Goal: Task Accomplishment & Management: Manage account settings

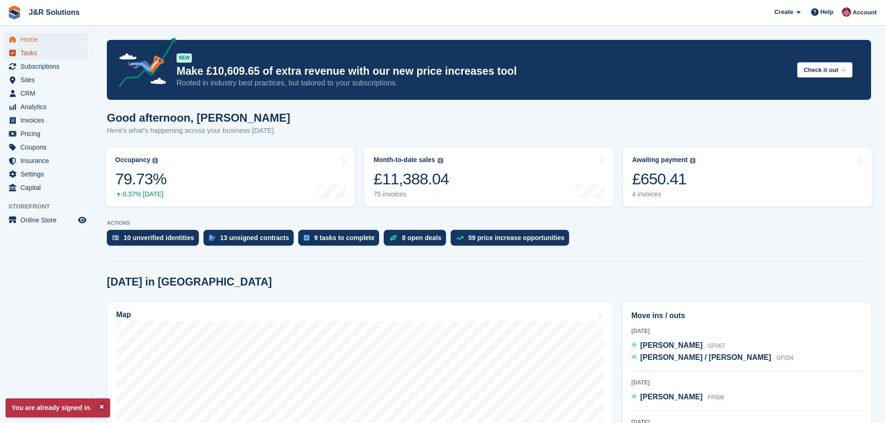
click at [28, 55] on span "Tasks" at bounding box center [48, 52] width 56 height 13
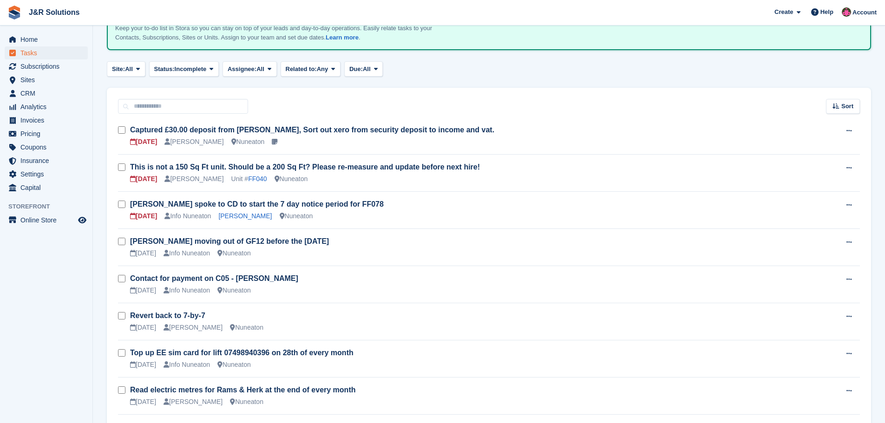
scroll to position [93, 0]
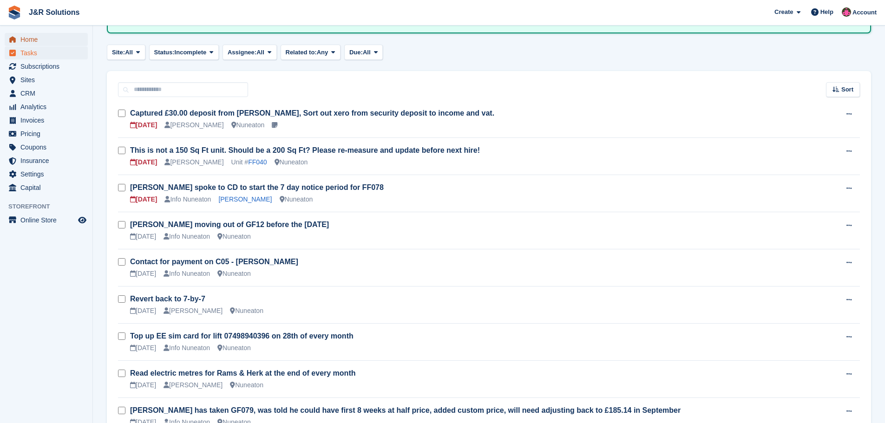
click at [27, 37] on span "Home" at bounding box center [48, 39] width 56 height 13
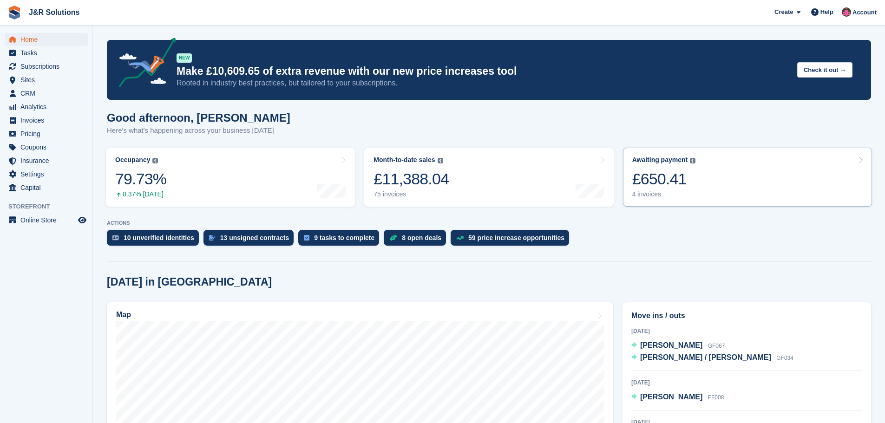
click at [652, 195] on div "4 invoices" at bounding box center [664, 194] width 64 height 8
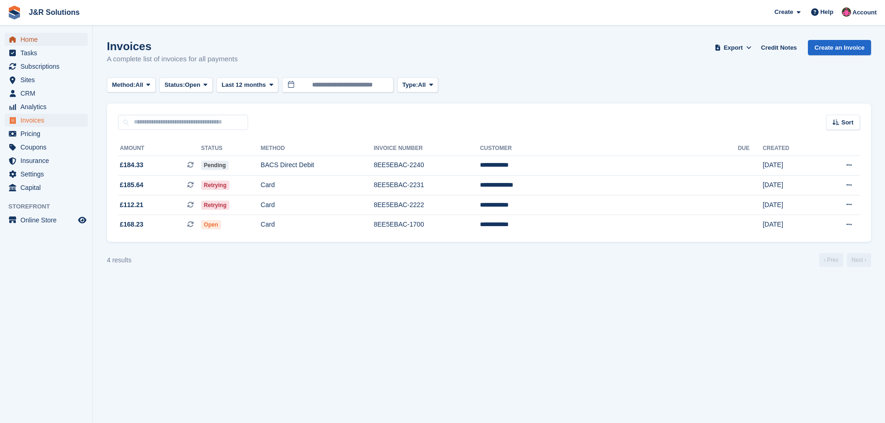
click at [33, 42] on span "Home" at bounding box center [48, 39] width 56 height 13
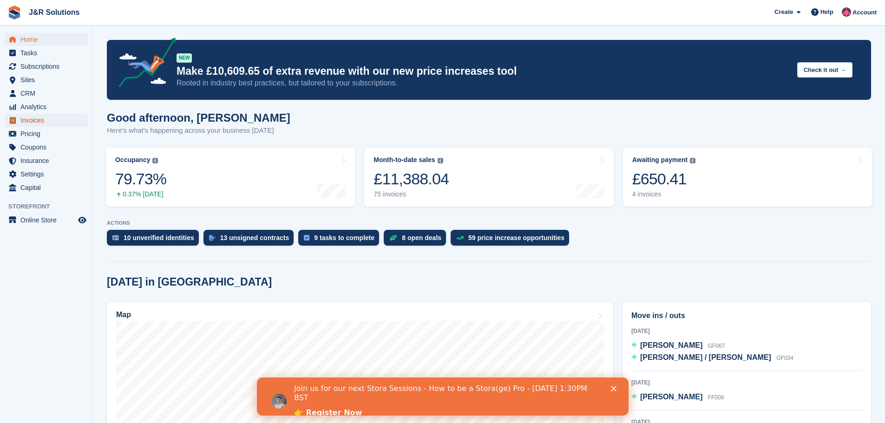
click at [20, 122] on link "Invoices" at bounding box center [46, 120] width 83 height 13
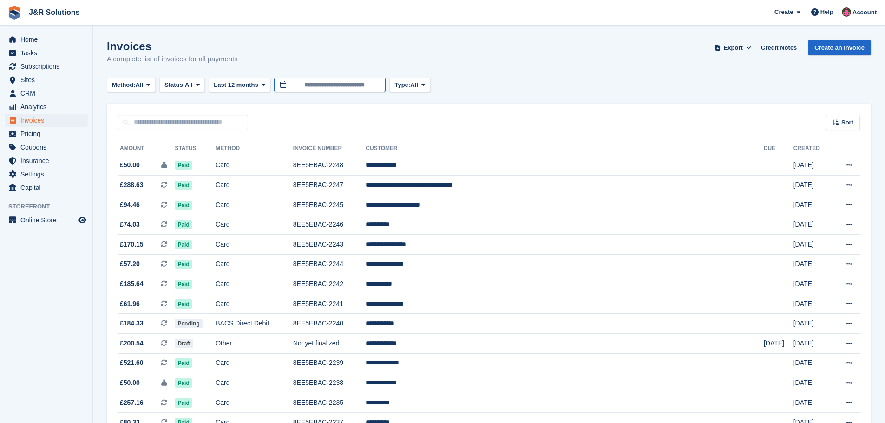
click at [315, 87] on input "**********" at bounding box center [329, 85] width 111 height 15
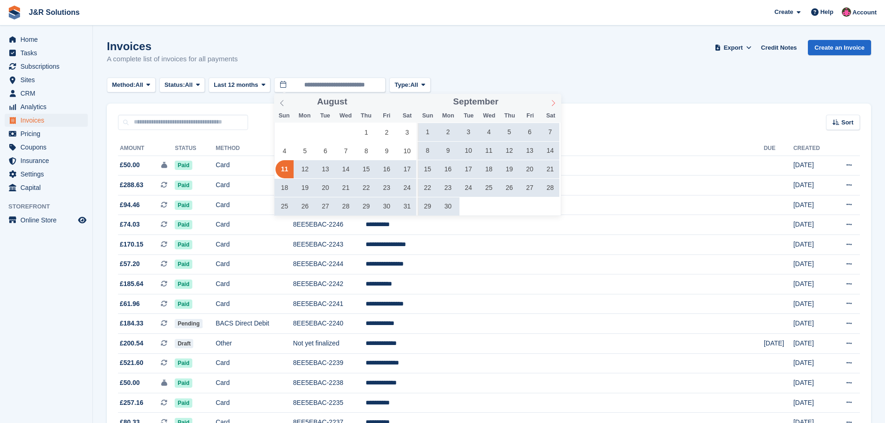
click at [550, 101] on icon at bounding box center [553, 103] width 7 height 7
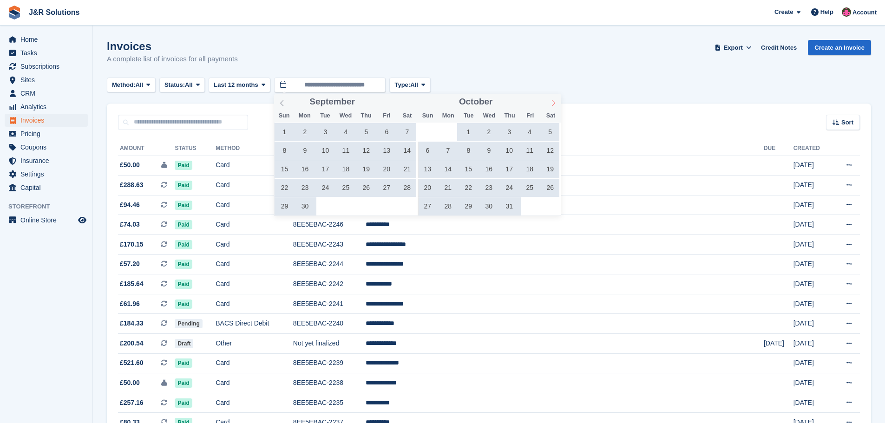
click at [550, 101] on icon at bounding box center [553, 103] width 7 height 7
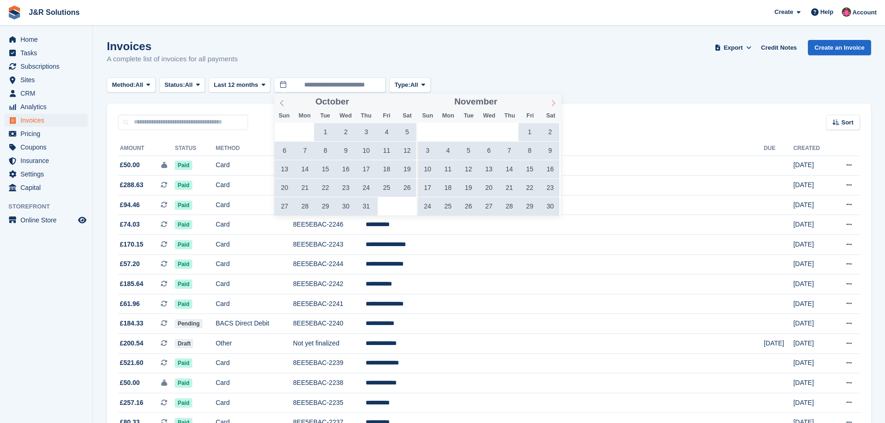
click at [550, 101] on icon at bounding box center [553, 103] width 7 height 7
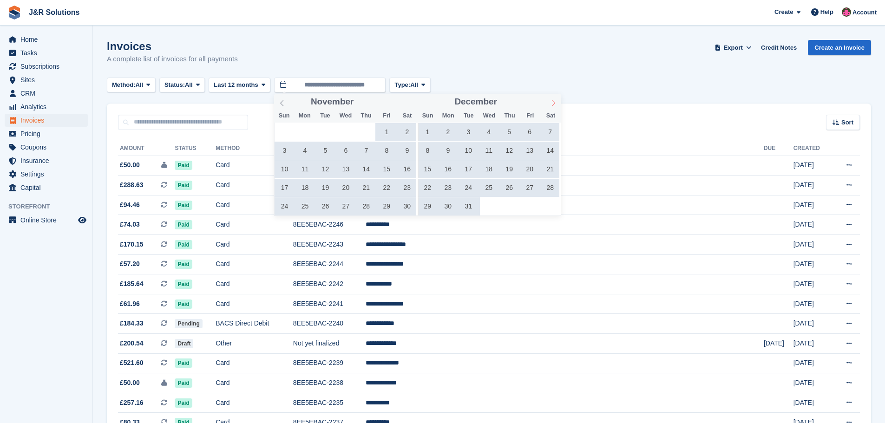
click at [550, 101] on icon at bounding box center [553, 103] width 7 height 7
type input "****"
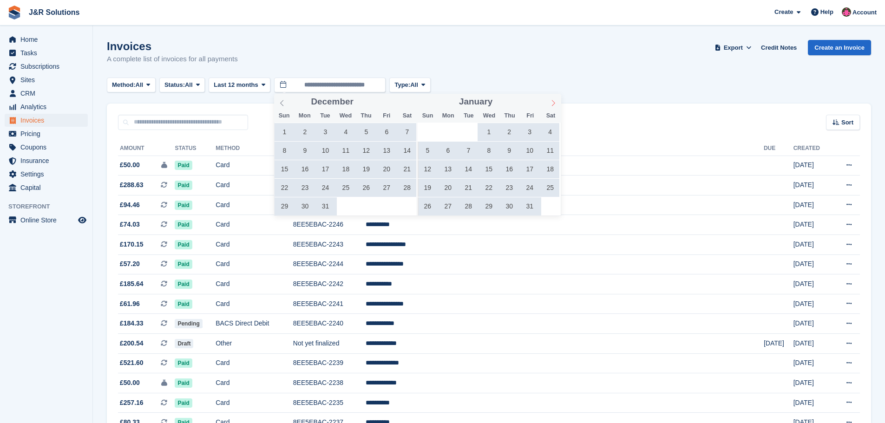
click at [550, 101] on icon at bounding box center [553, 103] width 7 height 7
type input "****"
click at [550, 101] on icon at bounding box center [553, 103] width 7 height 7
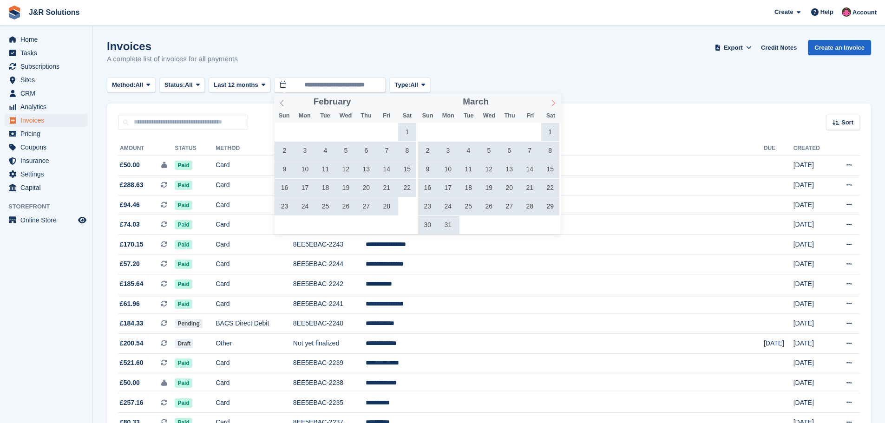
click at [550, 101] on icon at bounding box center [553, 103] width 7 height 7
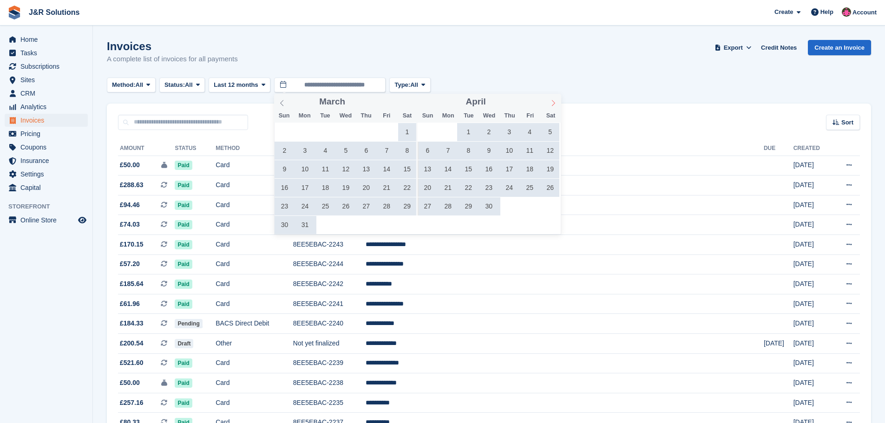
click at [550, 101] on icon at bounding box center [553, 103] width 7 height 7
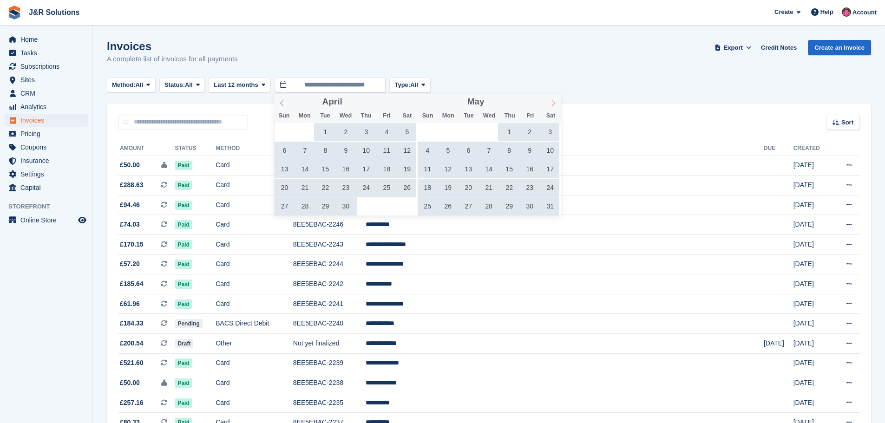
click at [550, 101] on icon at bounding box center [553, 103] width 7 height 7
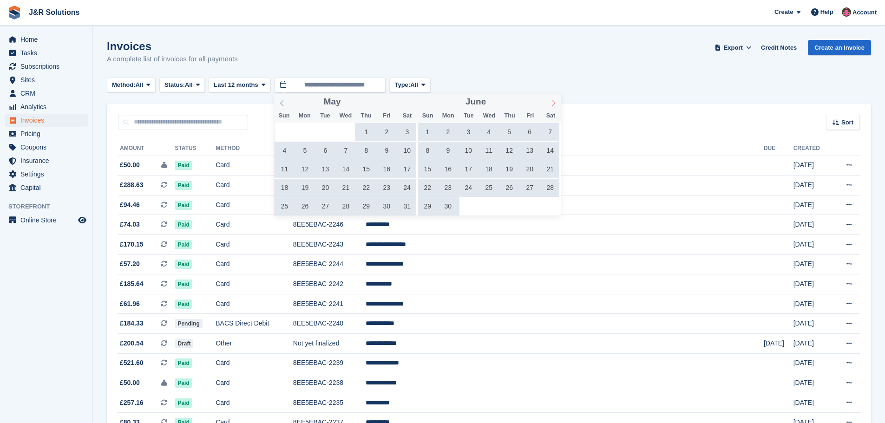
click at [550, 101] on icon at bounding box center [553, 103] width 7 height 7
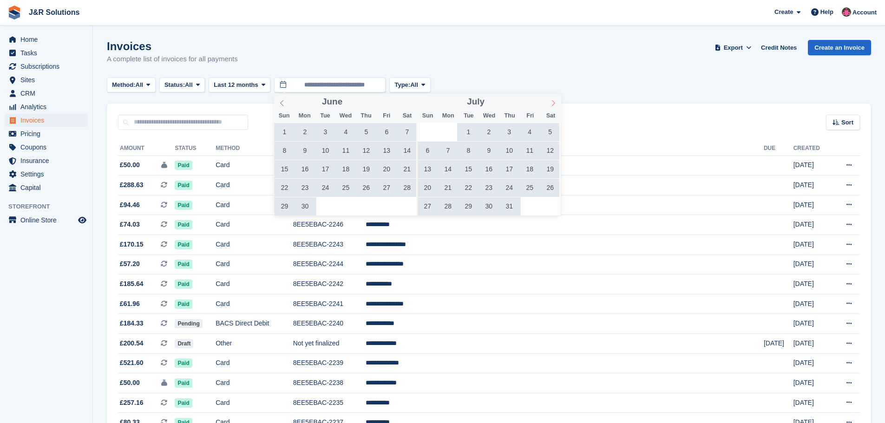
click at [550, 101] on icon at bounding box center [553, 103] width 7 height 7
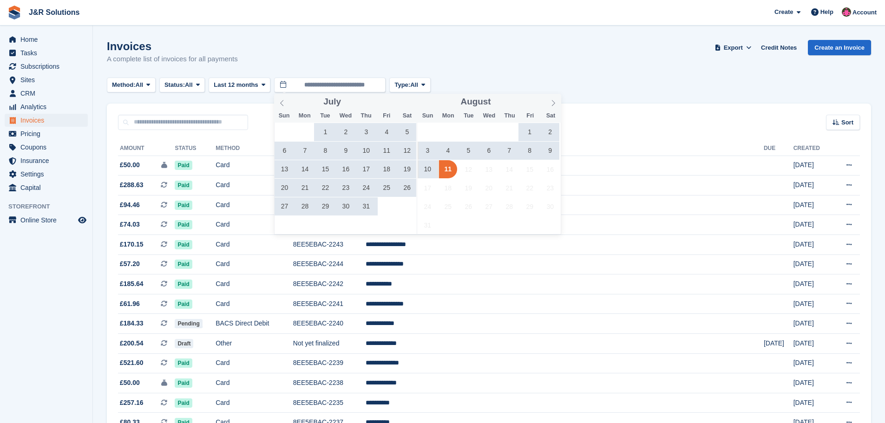
click at [531, 131] on span "1" at bounding box center [530, 132] width 18 height 18
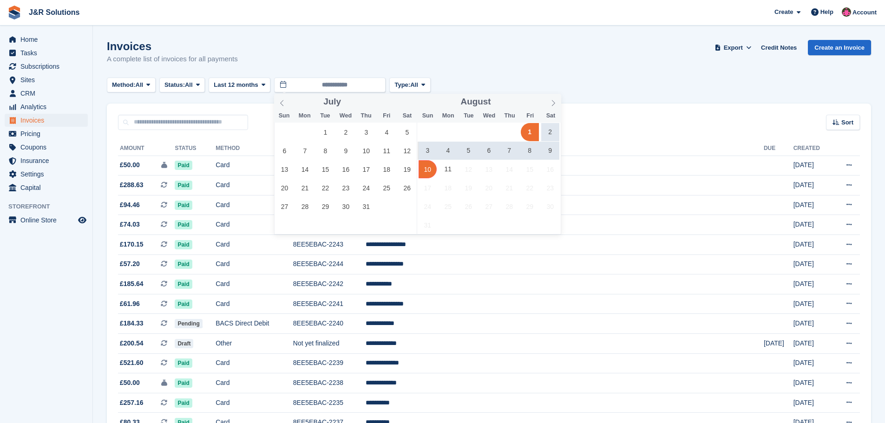
click at [429, 171] on span "10" at bounding box center [428, 169] width 18 height 18
type input "**********"
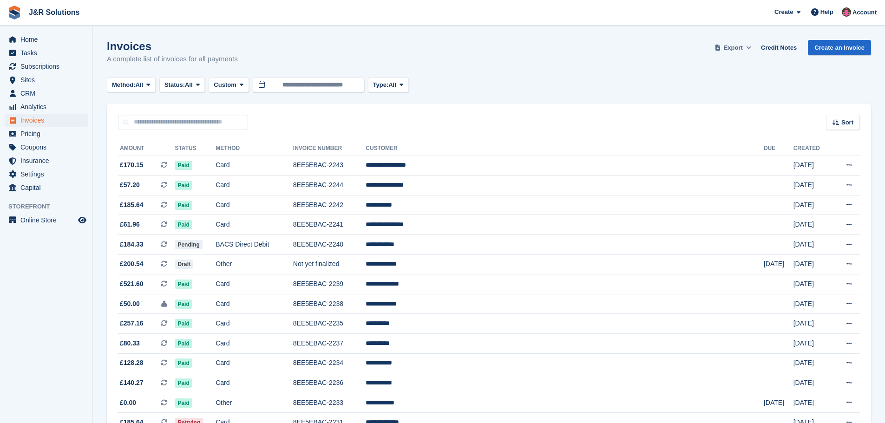
click at [740, 46] on span "Export" at bounding box center [733, 47] width 19 height 9
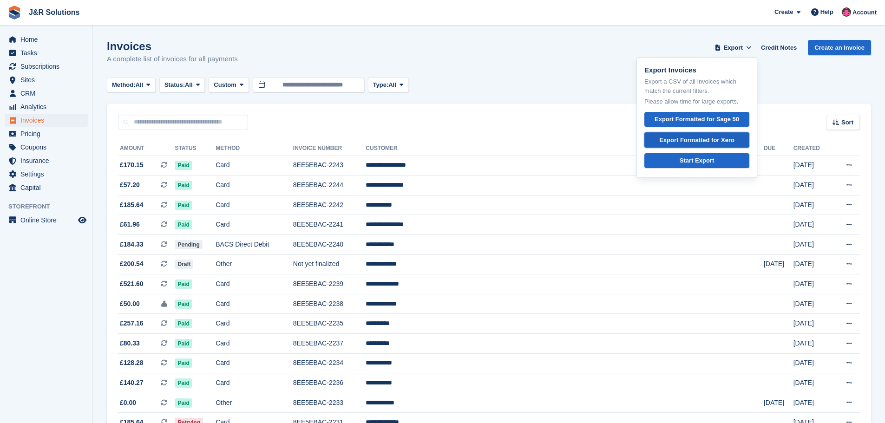
click at [695, 138] on div "Export Formatted for Xero" at bounding box center [696, 140] width 75 height 9
drag, startPoint x: 806, startPoint y: 71, endPoint x: 891, endPoint y: 75, distance: 85.1
click at [810, 71] on div "Invoices A complete list of invoices for all payments Export Export Invoices Ex…" at bounding box center [489, 58] width 764 height 36
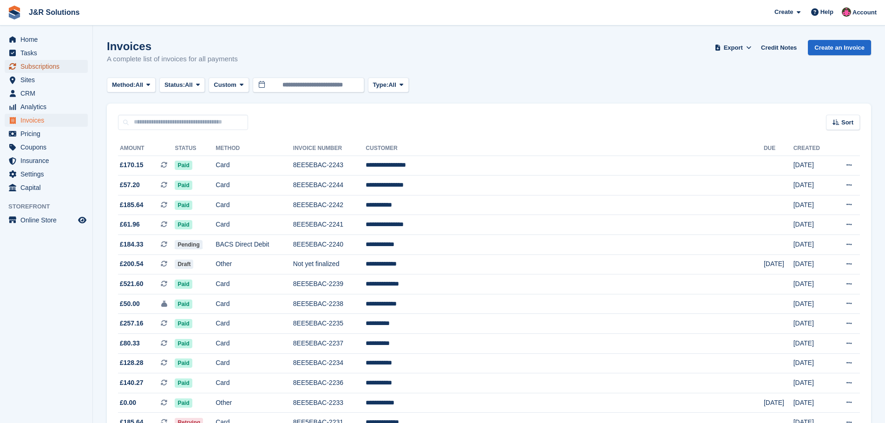
click at [36, 67] on span "Subscriptions" at bounding box center [48, 66] width 56 height 13
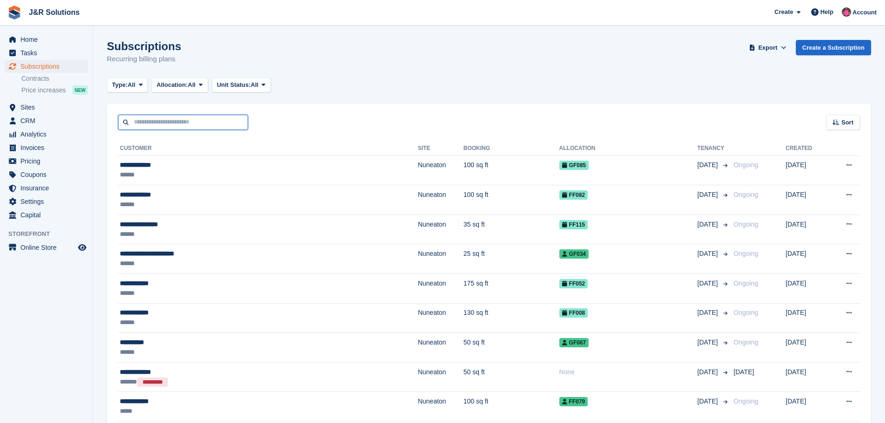
click at [163, 122] on input "text" at bounding box center [183, 122] width 130 height 15
type input "*****"
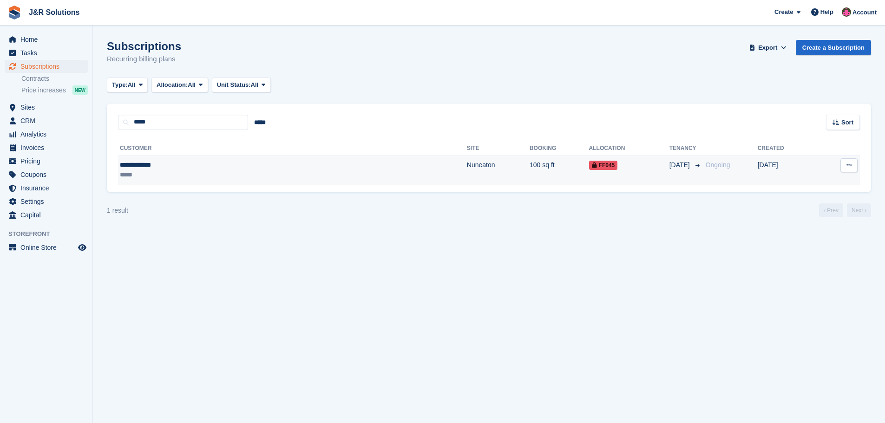
click at [467, 170] on td "Nuneaton" at bounding box center [498, 170] width 63 height 29
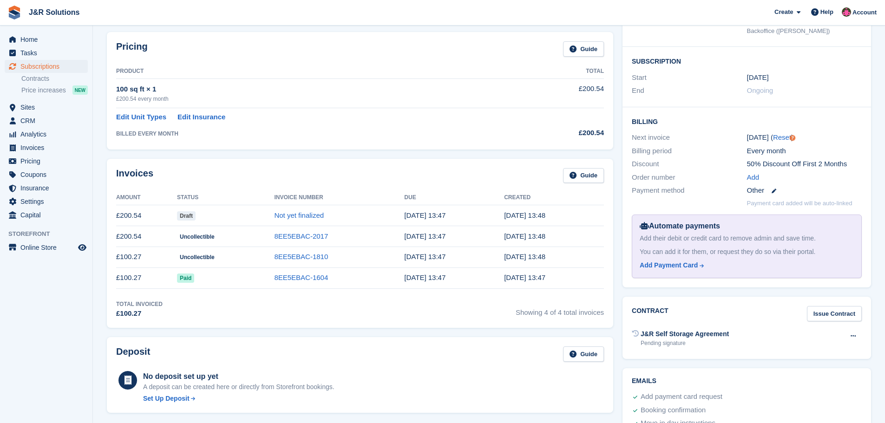
scroll to position [139, 0]
click at [305, 217] on link "Not yet finalized" at bounding box center [299, 214] width 50 height 8
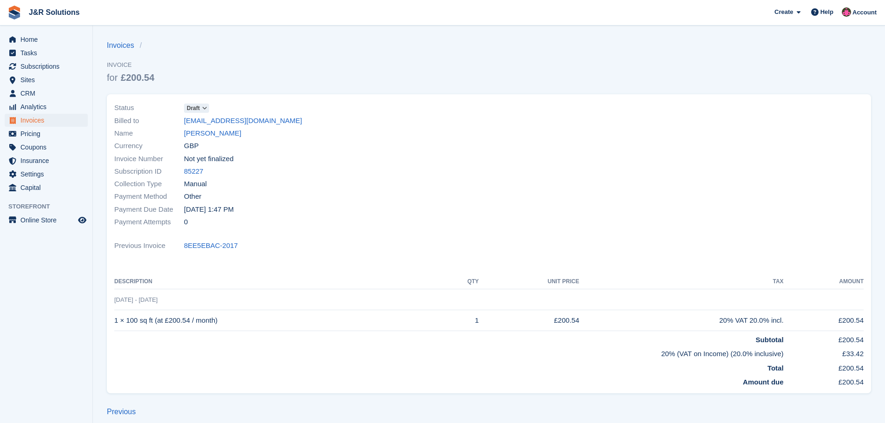
click at [206, 107] on icon at bounding box center [204, 108] width 5 height 6
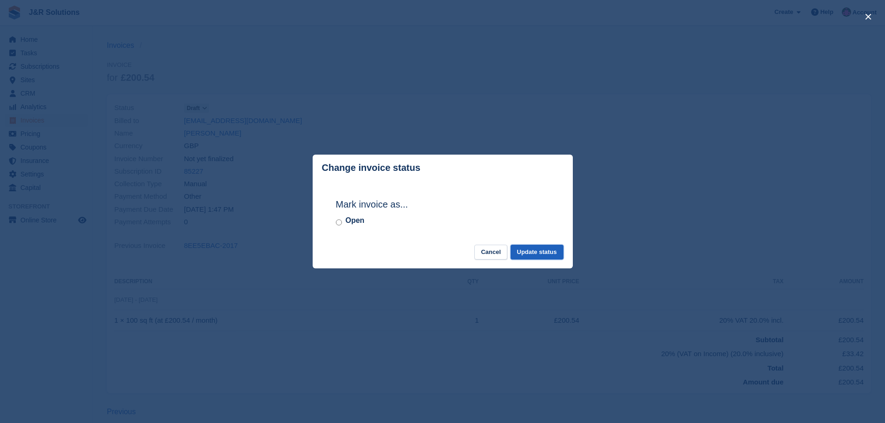
click at [537, 252] on button "Update status" at bounding box center [537, 252] width 53 height 15
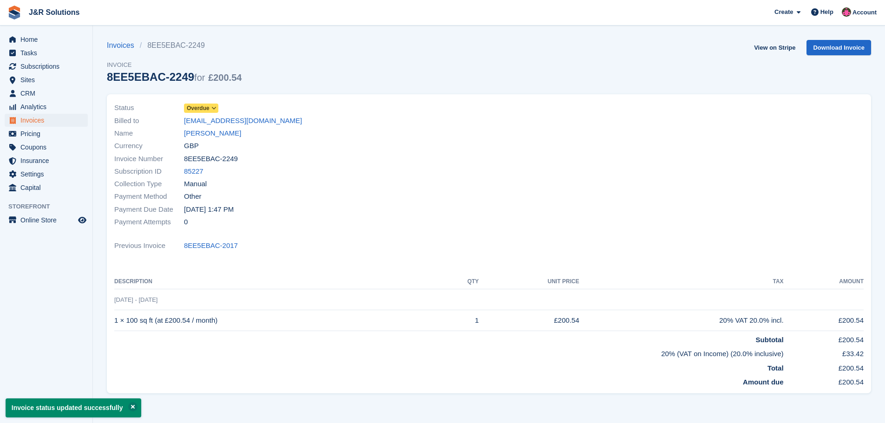
drag, startPoint x: 200, startPoint y: 158, endPoint x: 244, endPoint y: 162, distance: 44.3
click at [244, 162] on div "Invoice Number 8EE5EBAC-2249" at bounding box center [298, 158] width 369 height 13
click at [213, 108] on icon at bounding box center [213, 108] width 5 height 6
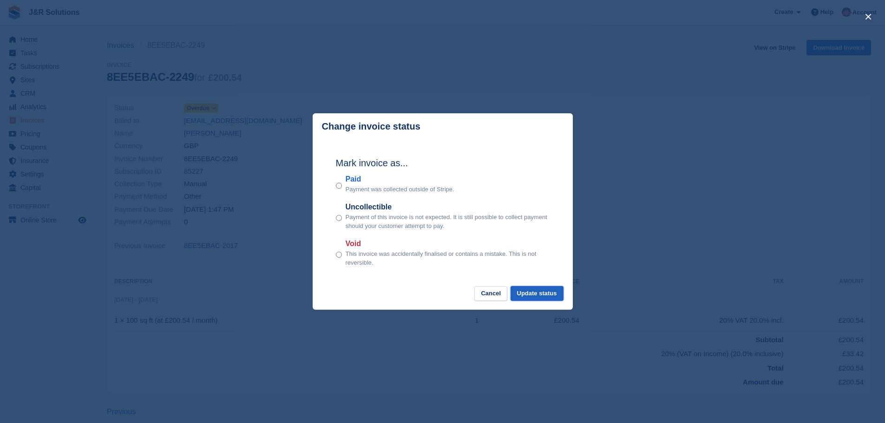
click at [553, 295] on button "Update status" at bounding box center [537, 293] width 53 height 15
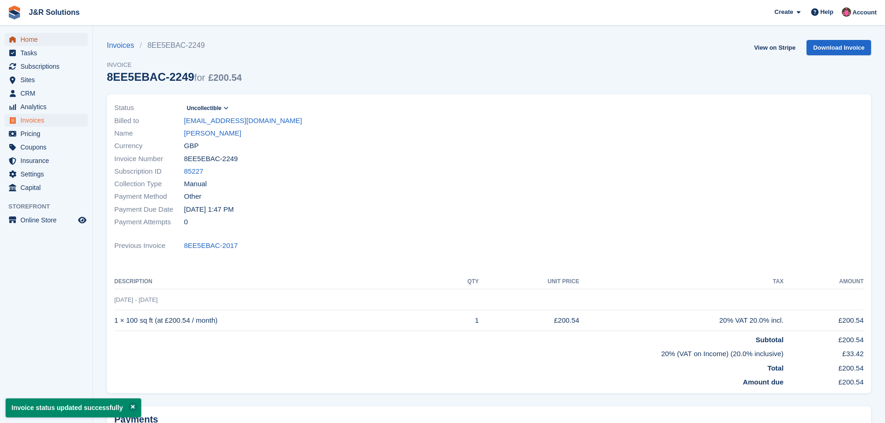
click at [22, 36] on span "Home" at bounding box center [48, 39] width 56 height 13
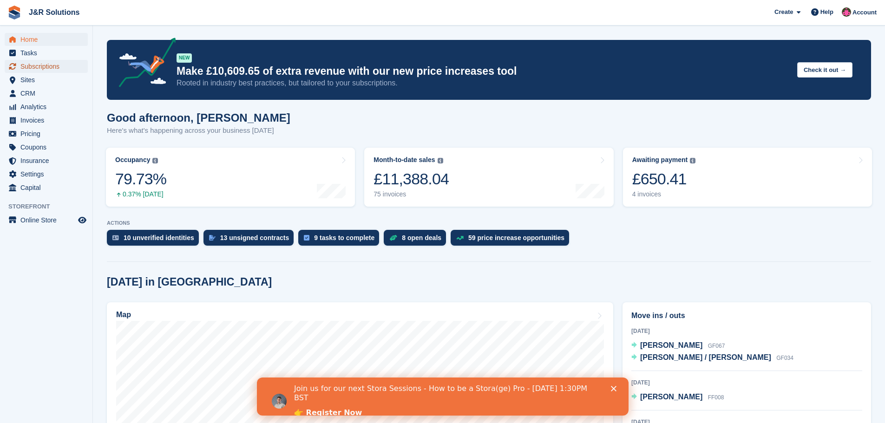
click at [31, 66] on span "Subscriptions" at bounding box center [48, 66] width 56 height 13
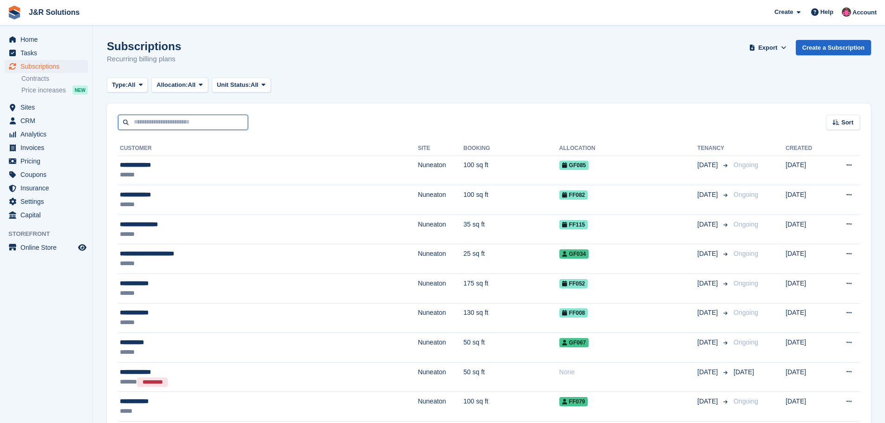
click at [155, 124] on input "text" at bounding box center [183, 122] width 130 height 15
type input "****"
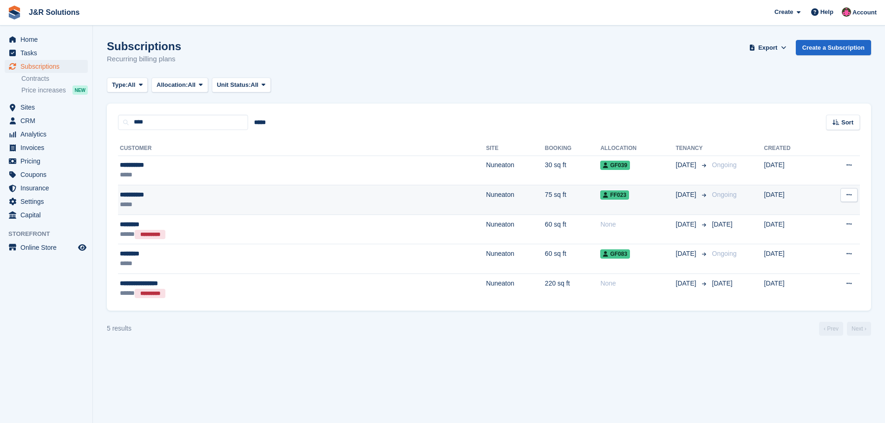
click at [166, 203] on div "*****" at bounding box center [207, 205] width 175 height 10
